Goal: Book appointment/travel/reservation

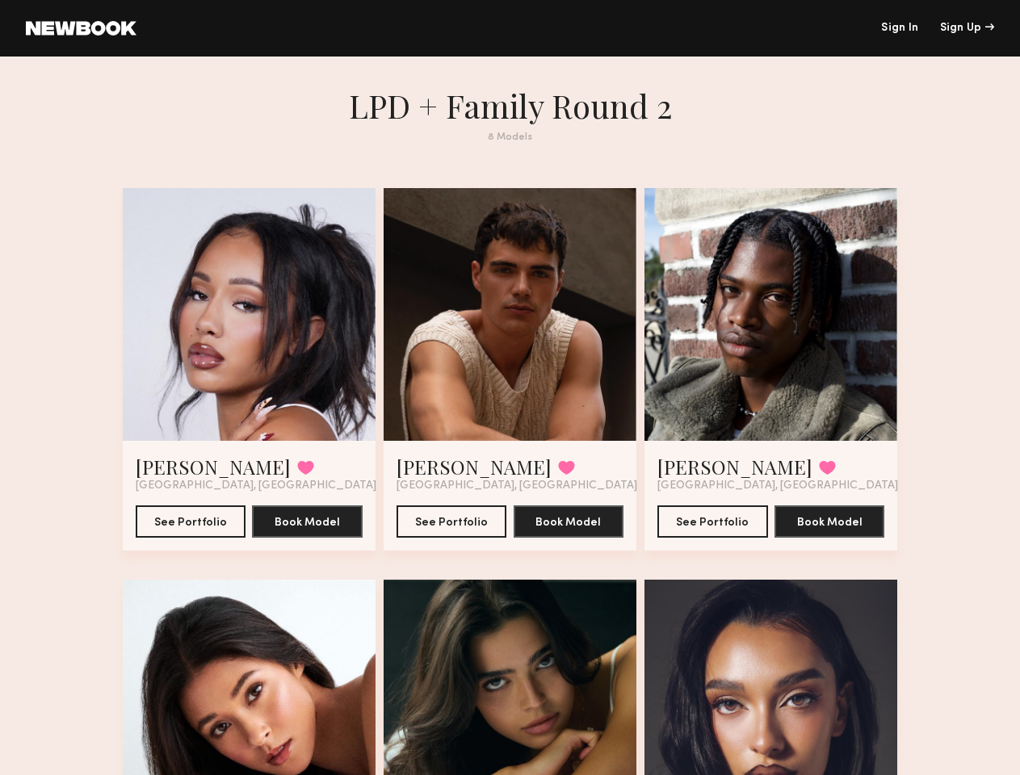
click at [967, 28] on div "Sign Up" at bounding box center [967, 28] width 54 height 11
click at [232, 325] on div at bounding box center [249, 314] width 253 height 253
click at [297, 475] on button at bounding box center [305, 467] width 17 height 15
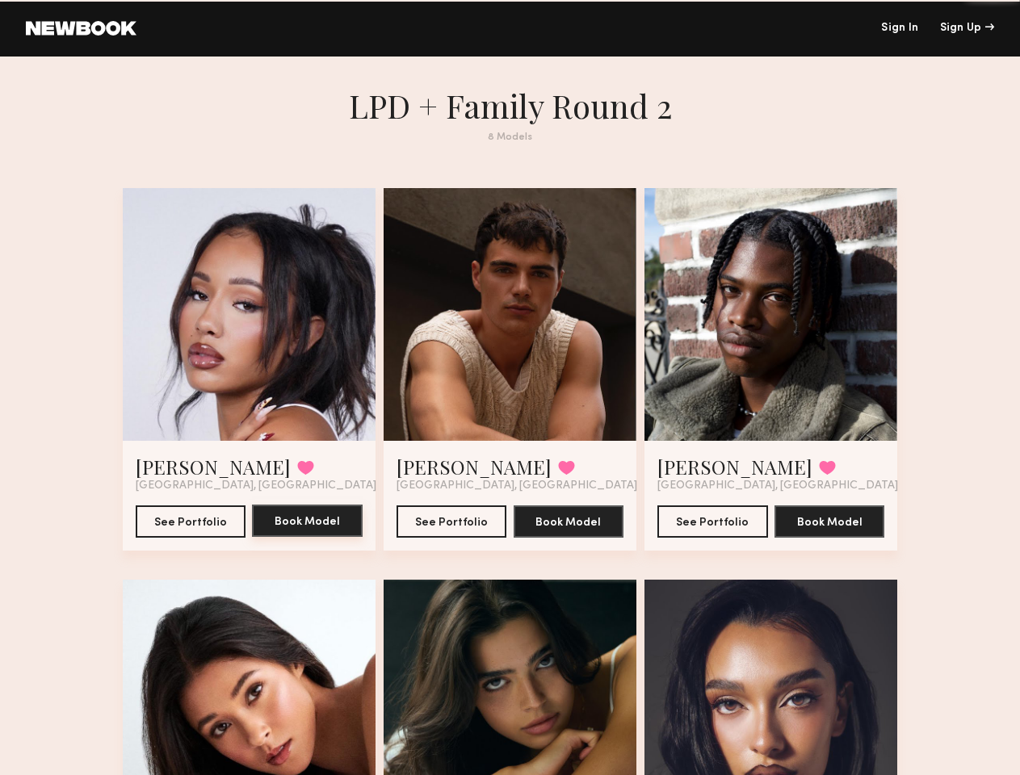
click at [294, 537] on button "Book Model" at bounding box center [307, 521] width 111 height 32
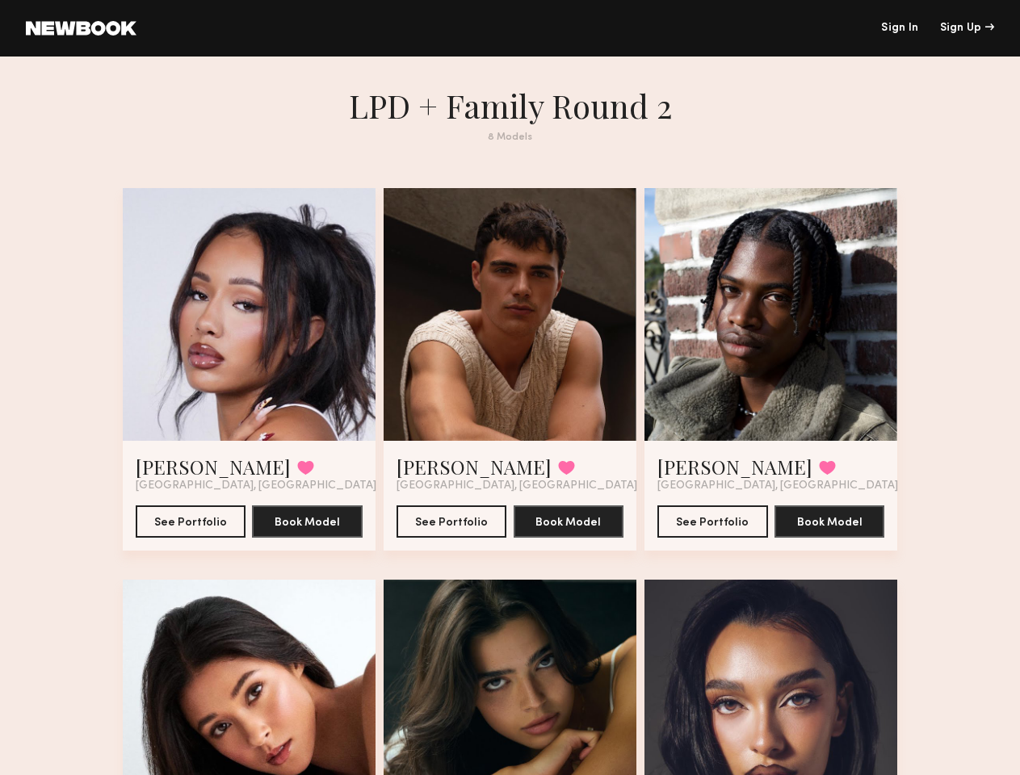
click at [510, 325] on div at bounding box center [510, 314] width 253 height 253
click at [558, 475] on button at bounding box center [566, 467] width 17 height 15
click at [573, 537] on button "Book Model" at bounding box center [569, 521] width 111 height 32
click at [788, 325] on div at bounding box center [771, 314] width 253 height 253
click at [819, 475] on button at bounding box center [827, 467] width 17 height 15
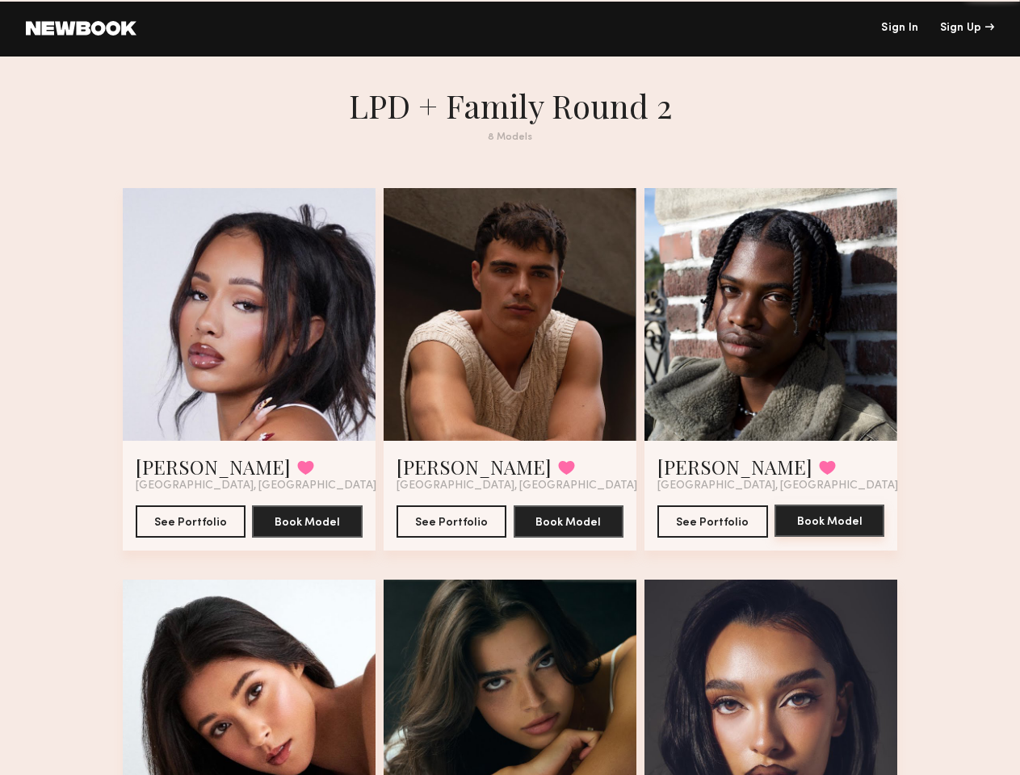
click at [851, 537] on button "Book Model" at bounding box center [830, 521] width 111 height 32
